Goal: Information Seeking & Learning: Learn about a topic

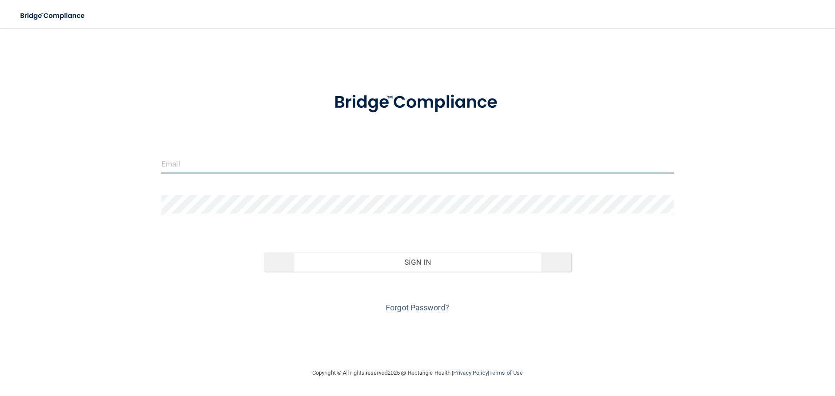
type input "[EMAIL_ADDRESS][DOMAIN_NAME]"
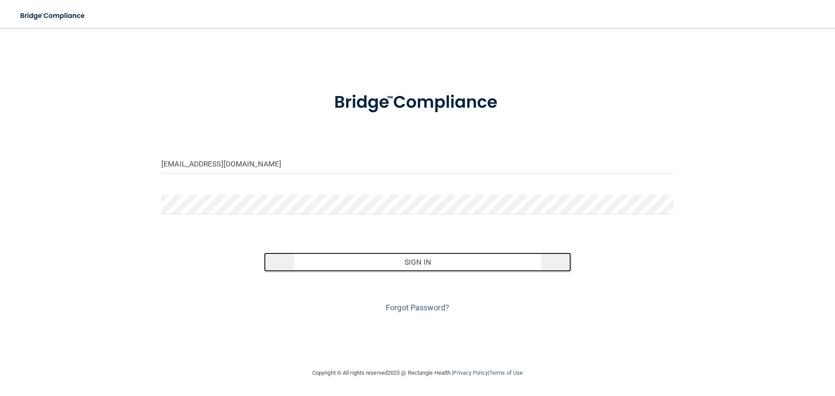
click at [426, 266] on button "Sign In" at bounding box center [418, 262] width 308 height 19
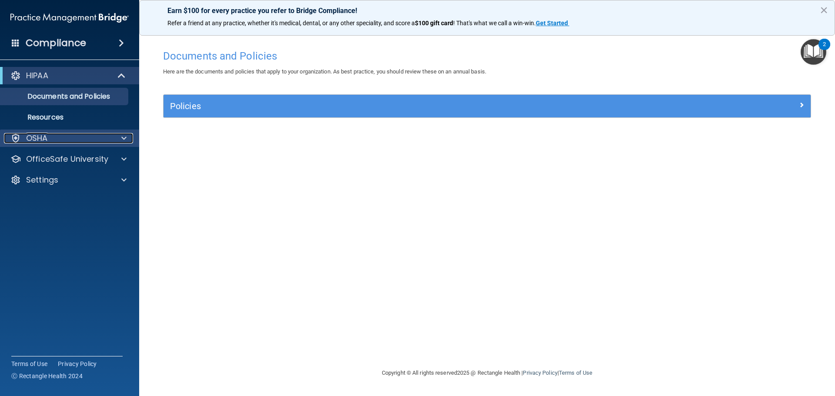
click at [37, 136] on p "OSHA" at bounding box center [37, 138] width 22 height 10
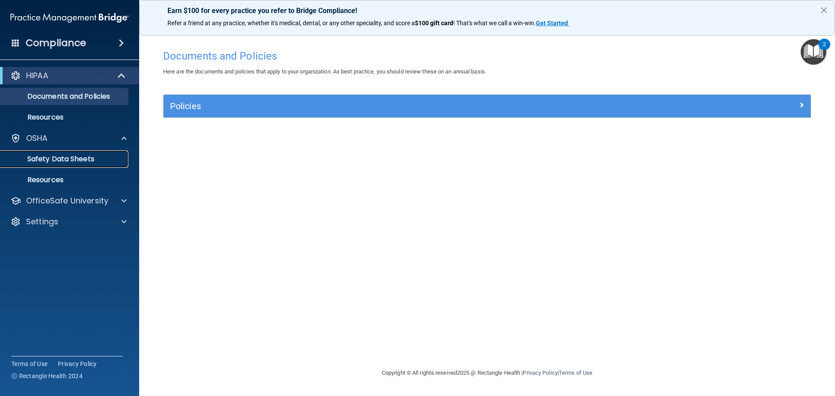
click at [49, 158] on p "Safety Data Sheets" at bounding box center [65, 159] width 119 height 9
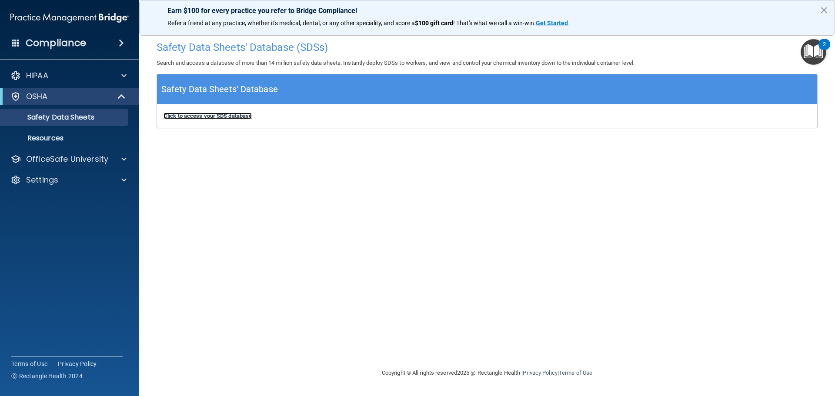
click at [205, 119] on b "Click to access your SDS database" at bounding box center [208, 116] width 88 height 7
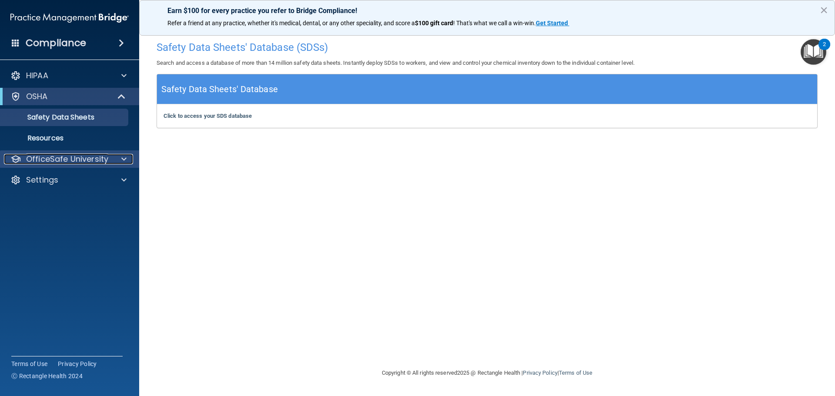
click at [44, 160] on p "OfficeSafe University" at bounding box center [67, 159] width 82 height 10
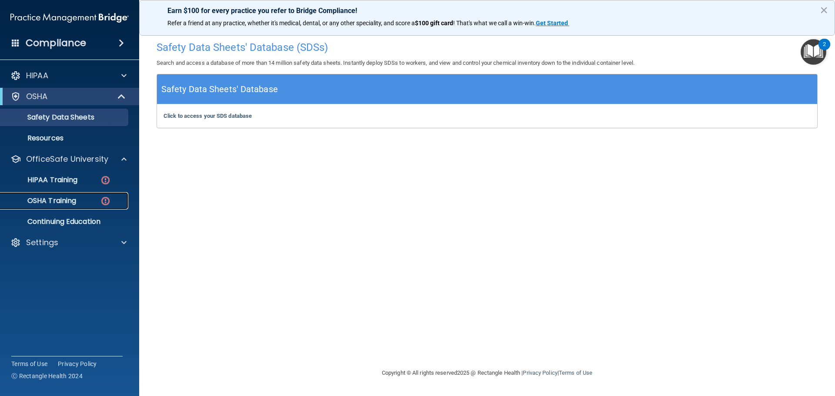
click at [53, 199] on p "OSHA Training" at bounding box center [41, 201] width 70 height 9
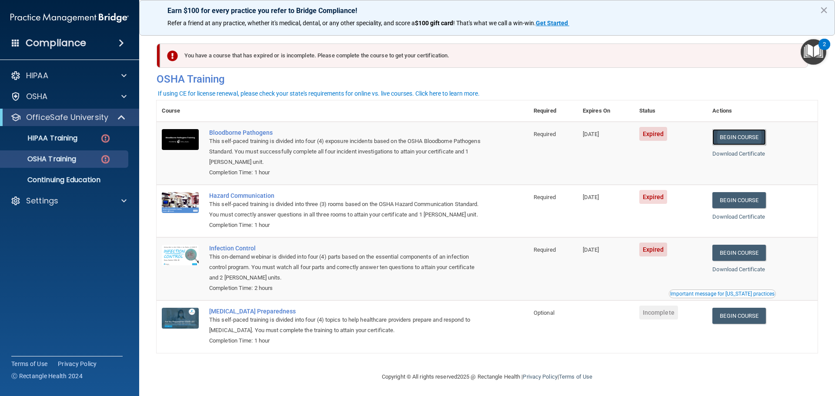
click at [738, 140] on link "Begin Course" at bounding box center [739, 137] width 53 height 16
click at [736, 137] on link "Begin Course" at bounding box center [739, 137] width 53 height 16
click at [741, 134] on link "Begin Course" at bounding box center [739, 137] width 53 height 16
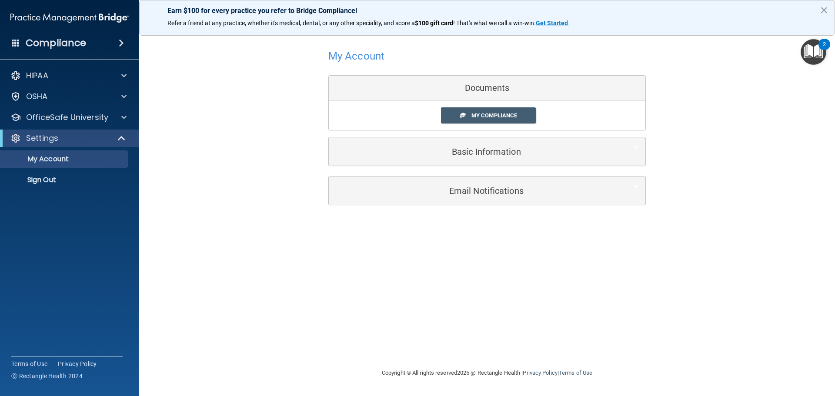
click at [415, 89] on div "Documents" at bounding box center [487, 88] width 317 height 25
click at [37, 91] on p "OSHA" at bounding box center [37, 96] width 22 height 10
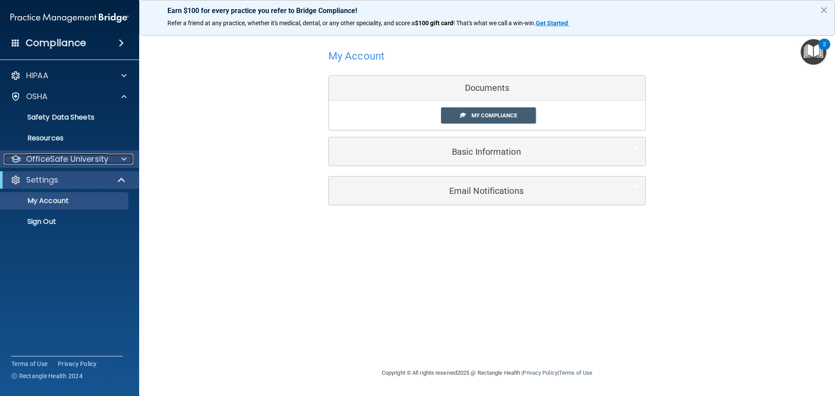
click at [54, 159] on p "OfficeSafe University" at bounding box center [67, 159] width 82 height 10
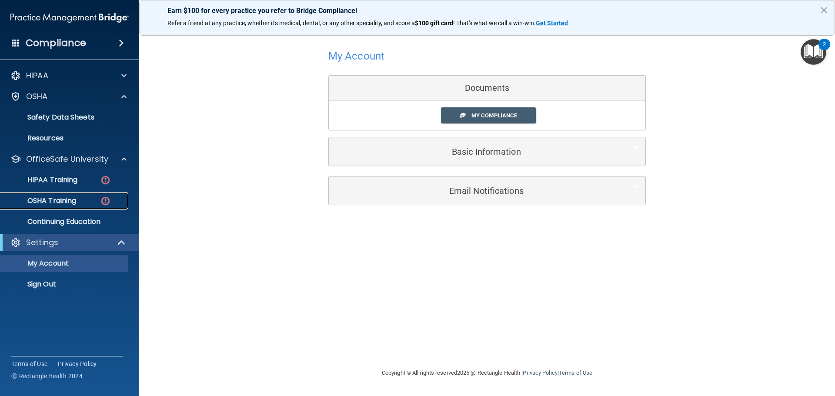
click at [56, 200] on p "OSHA Training" at bounding box center [41, 201] width 70 height 9
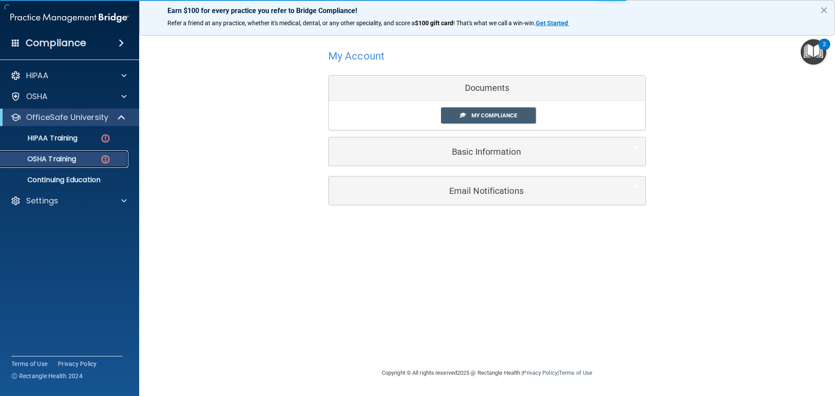
click at [62, 158] on p "OSHA Training" at bounding box center [41, 159] width 70 height 9
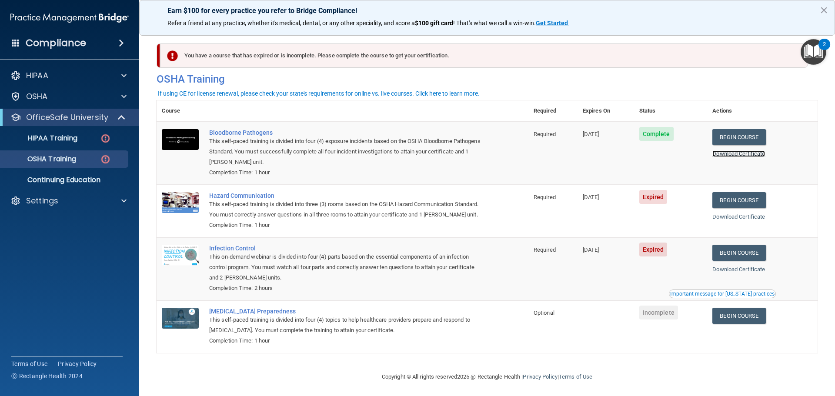
click at [729, 154] on link "Download Certificate" at bounding box center [739, 154] width 53 height 7
click at [741, 201] on link "Begin Course" at bounding box center [739, 200] width 53 height 16
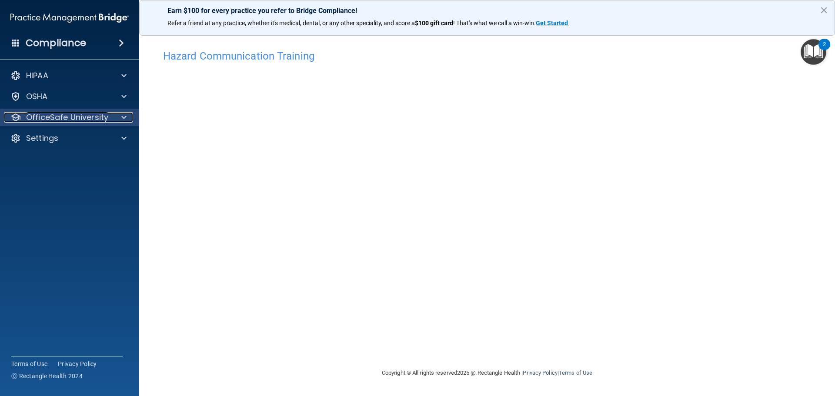
click at [54, 119] on p "OfficeSafe University" at bounding box center [67, 117] width 82 height 10
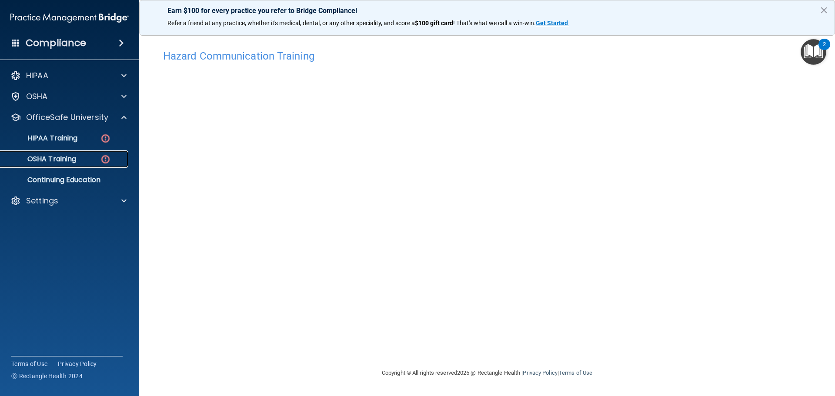
click at [50, 162] on p "OSHA Training" at bounding box center [41, 159] width 70 height 9
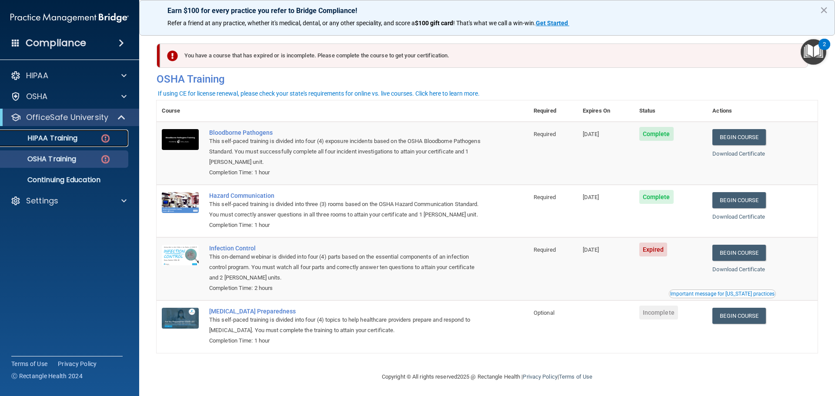
click at [54, 137] on p "HIPAA Training" at bounding box center [42, 138] width 72 height 9
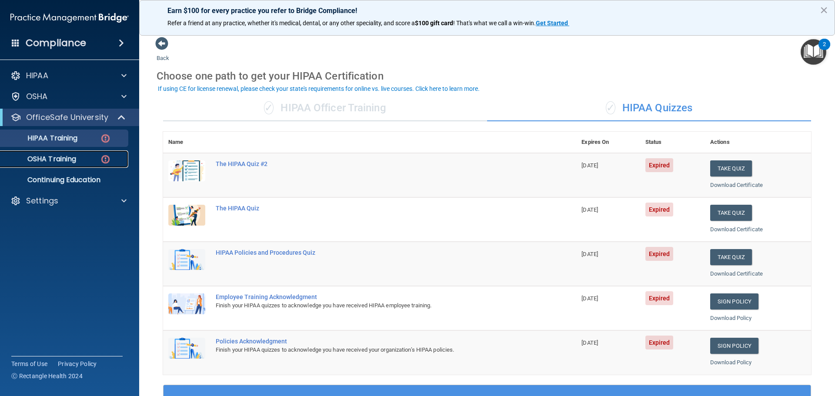
click at [39, 155] on p "OSHA Training" at bounding box center [41, 159] width 70 height 9
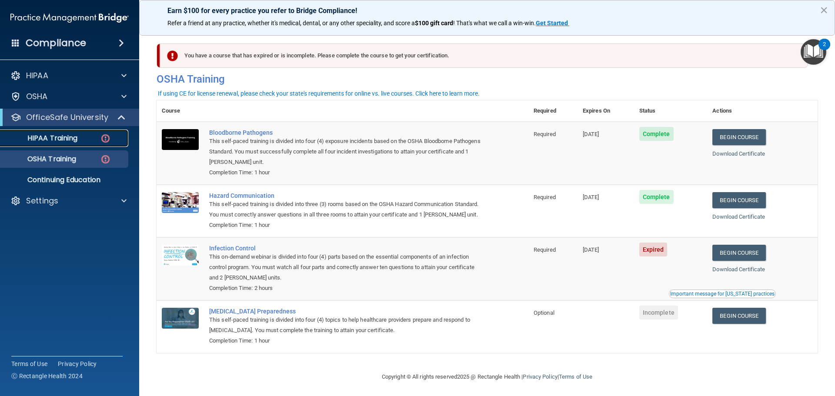
click at [45, 137] on p "HIPAA Training" at bounding box center [42, 138] width 72 height 9
